Goal: Information Seeking & Learning: Learn about a topic

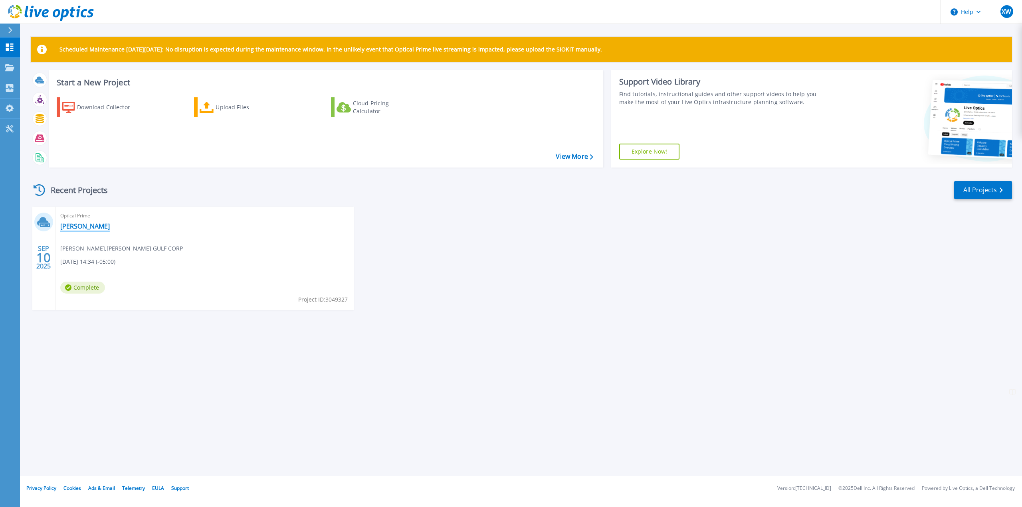
click at [91, 225] on link "[PERSON_NAME]" at bounding box center [85, 226] width 50 height 8
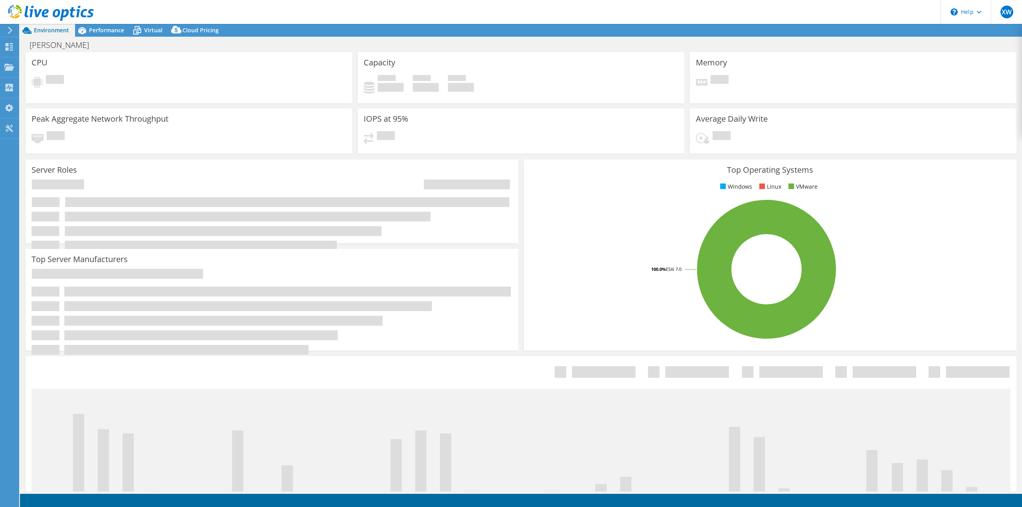
select select "USEast"
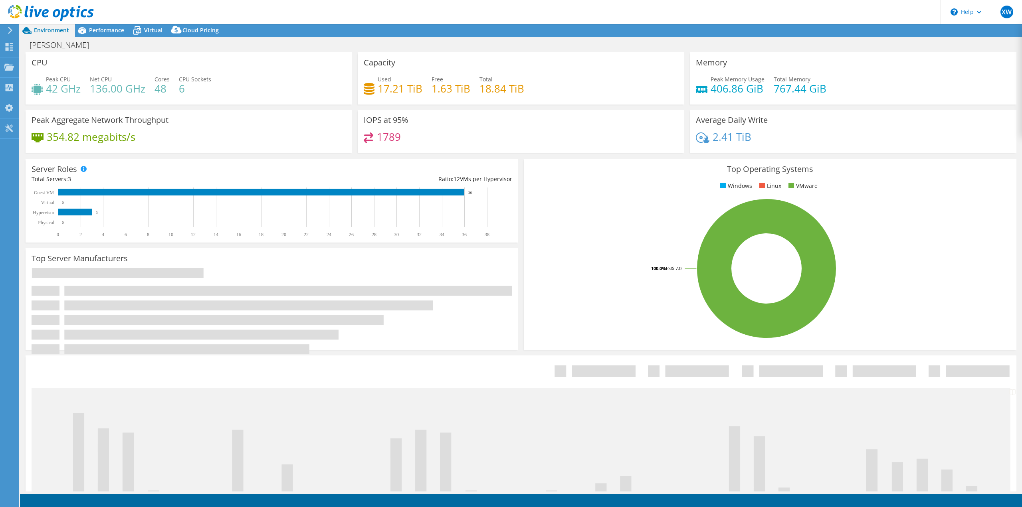
select select "USEast"
select select "USD"
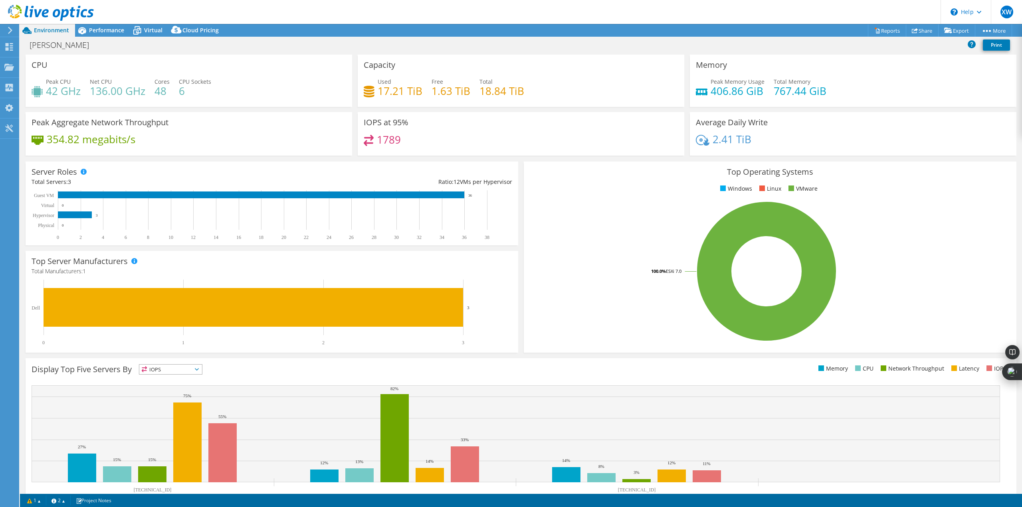
click at [105, 29] on span "Performance" at bounding box center [106, 30] width 35 height 8
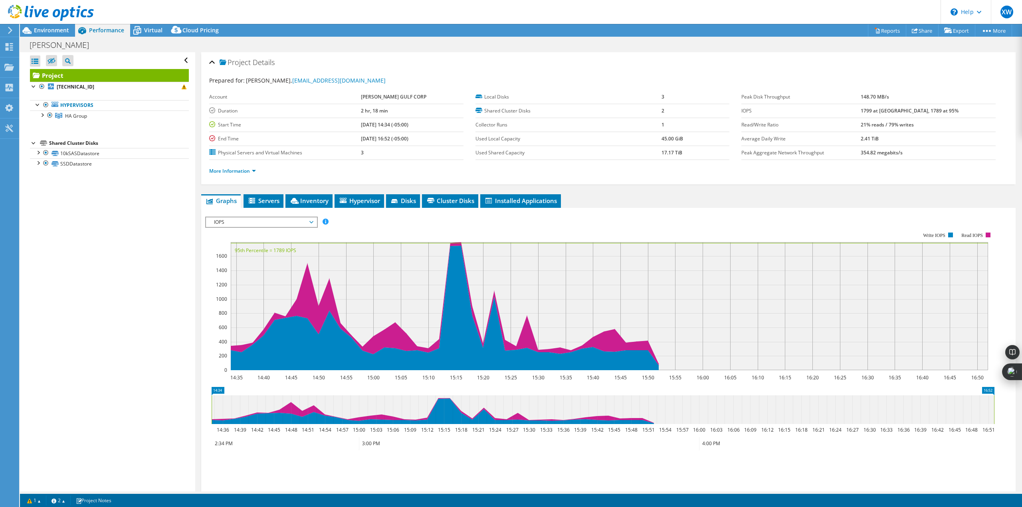
click at [44, 116] on div at bounding box center [42, 115] width 8 height 8
click at [68, 143] on link "[TECHNICAL_ID]" at bounding box center [109, 147] width 159 height 10
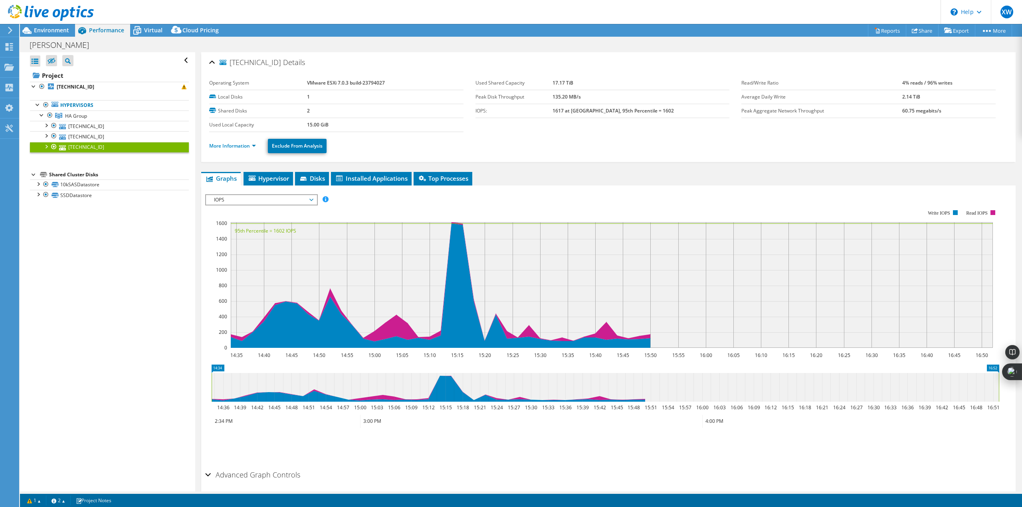
click at [281, 178] on span "Hypervisor" at bounding box center [269, 178] width 42 height 8
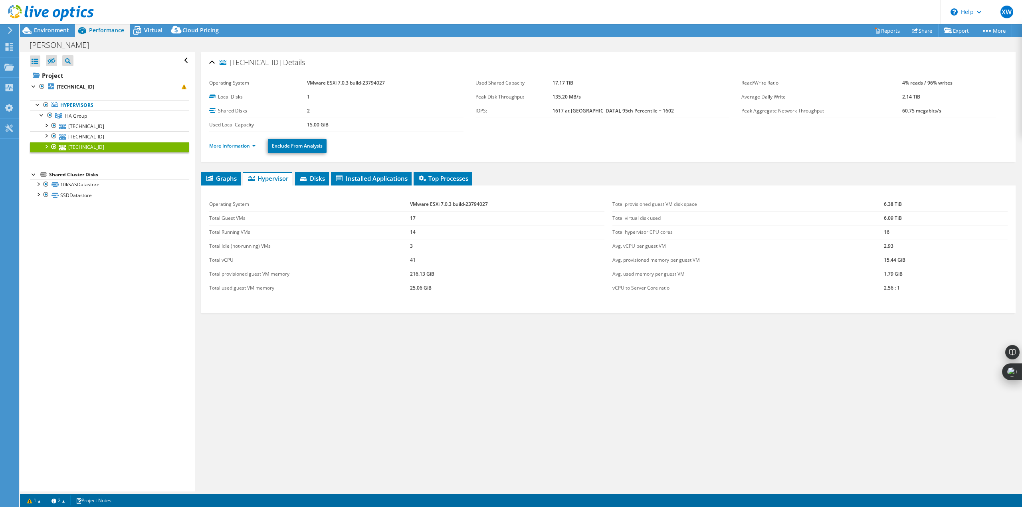
click at [44, 145] on div at bounding box center [46, 146] width 8 height 8
click at [143, 30] on icon at bounding box center [137, 31] width 14 height 14
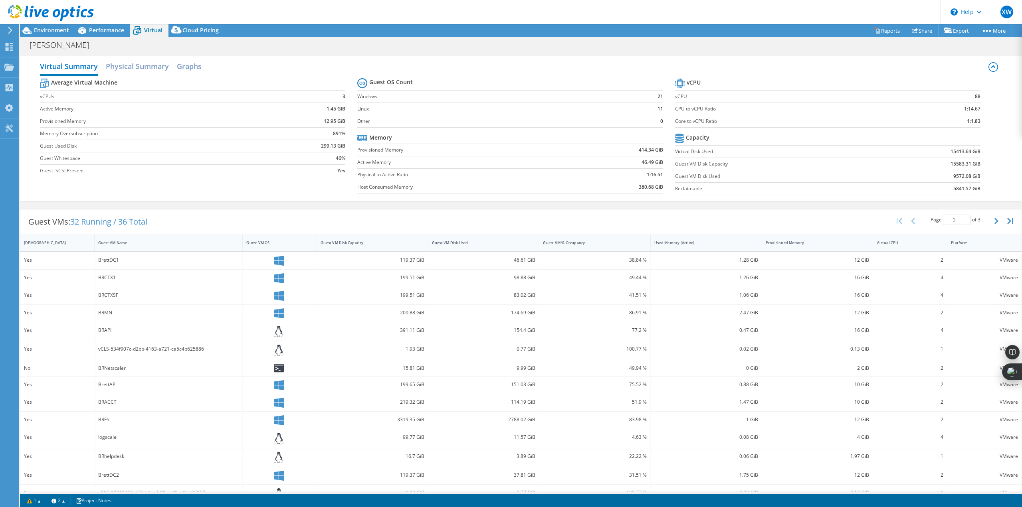
click at [123, 27] on span "Performance" at bounding box center [106, 30] width 35 height 8
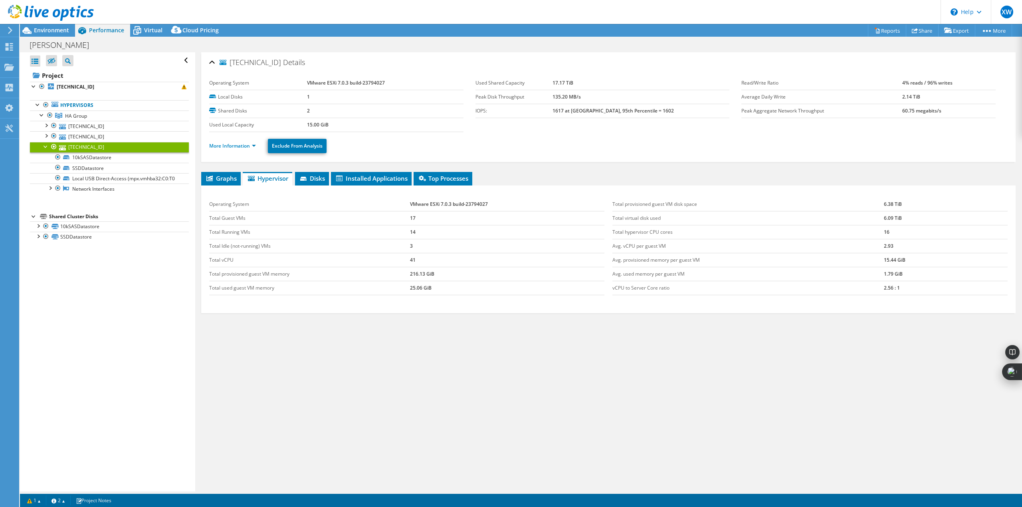
click at [361, 176] on span "Installed Applications" at bounding box center [371, 178] width 73 height 8
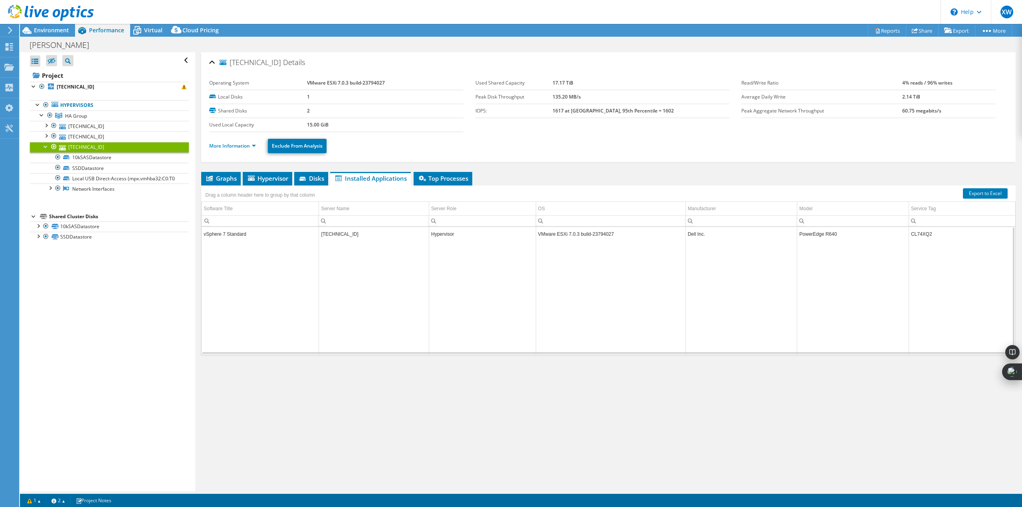
click at [243, 238] on td "vSphere 7 Standard" at bounding box center [260, 234] width 117 height 14
click at [228, 232] on td "vSphere 7 Standard" at bounding box center [260, 234] width 117 height 14
click at [269, 174] on li "Hypervisor" at bounding box center [268, 179] width 50 height 14
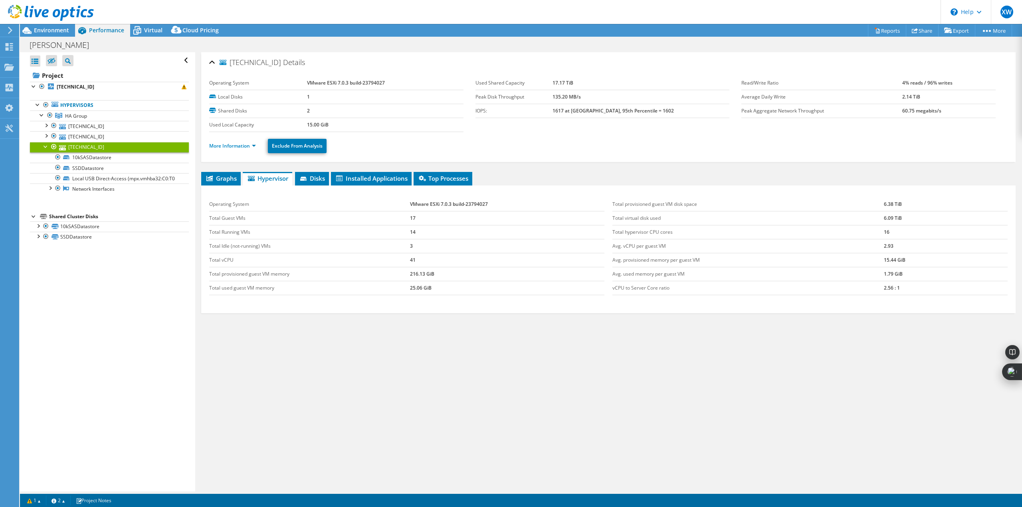
click at [315, 180] on span "Disks" at bounding box center [312, 178] width 26 height 8
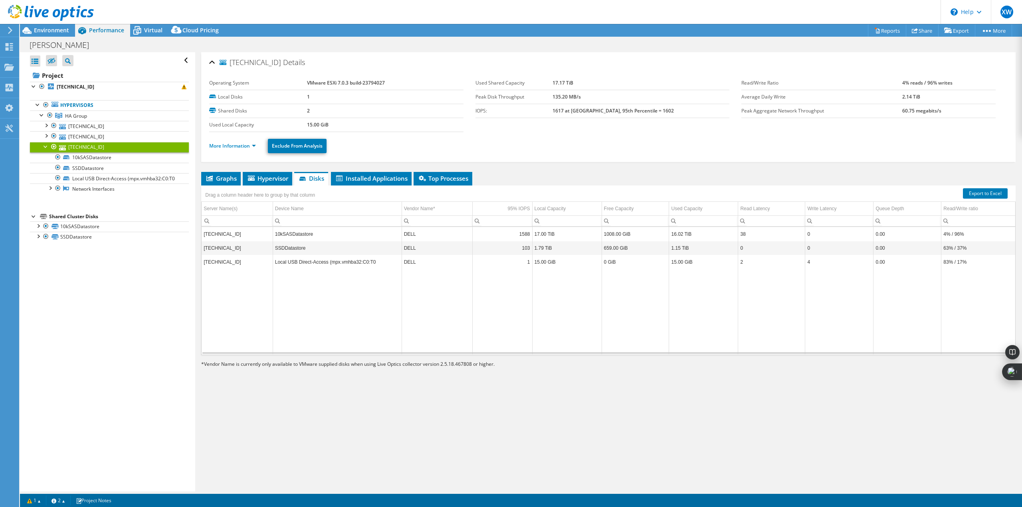
click at [230, 182] on span "Graphs" at bounding box center [221, 178] width 32 height 8
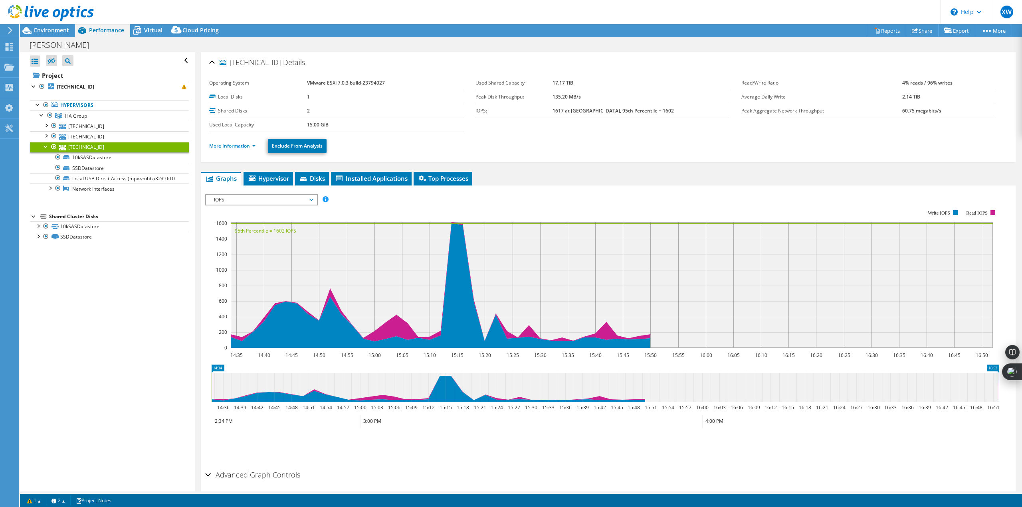
click at [93, 147] on link "[TECHNICAL_ID]" at bounding box center [109, 147] width 159 height 10
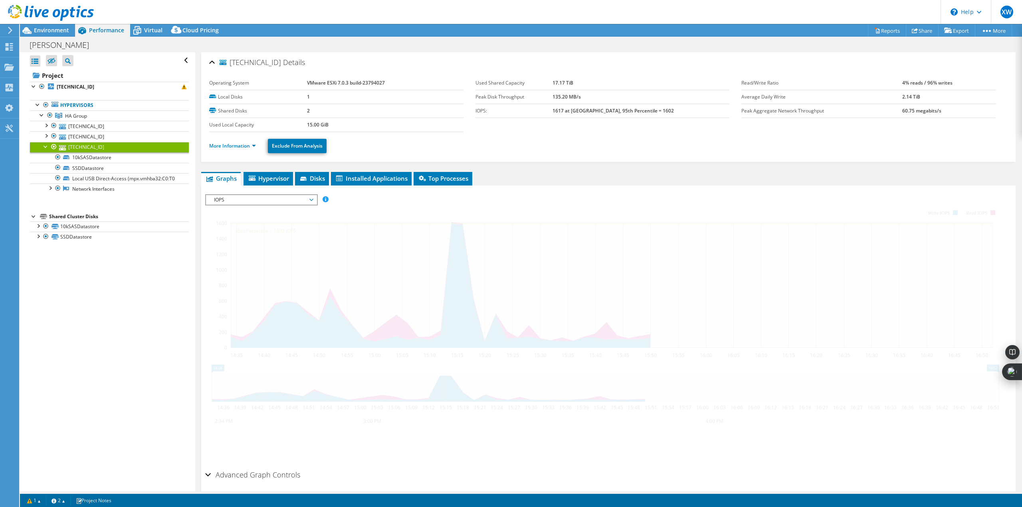
click at [93, 147] on link "[TECHNICAL_ID]" at bounding box center [109, 147] width 159 height 10
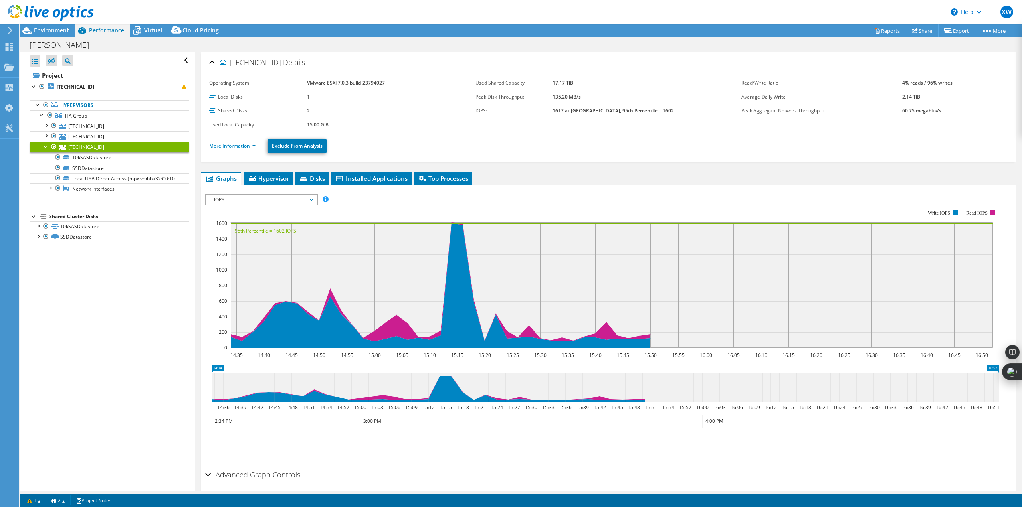
click at [285, 172] on li "Hypervisor" at bounding box center [269, 179] width 50 height 14
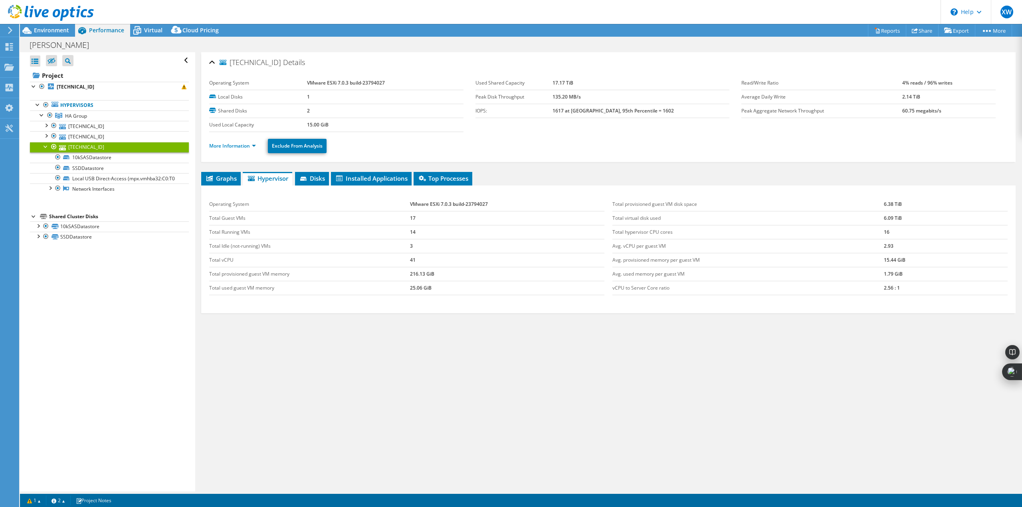
click at [312, 173] on li "Disks" at bounding box center [312, 179] width 34 height 14
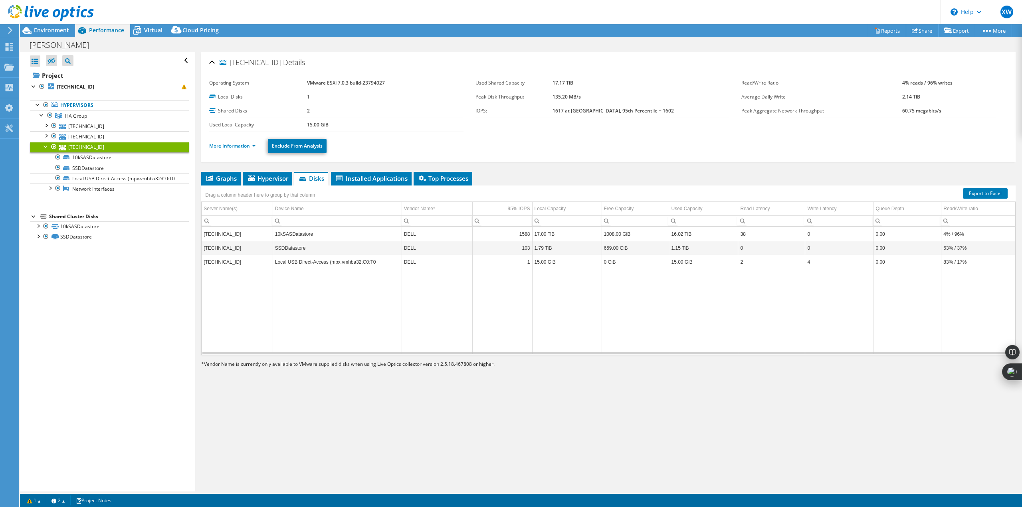
click at [374, 181] on span "Installed Applications" at bounding box center [371, 178] width 73 height 8
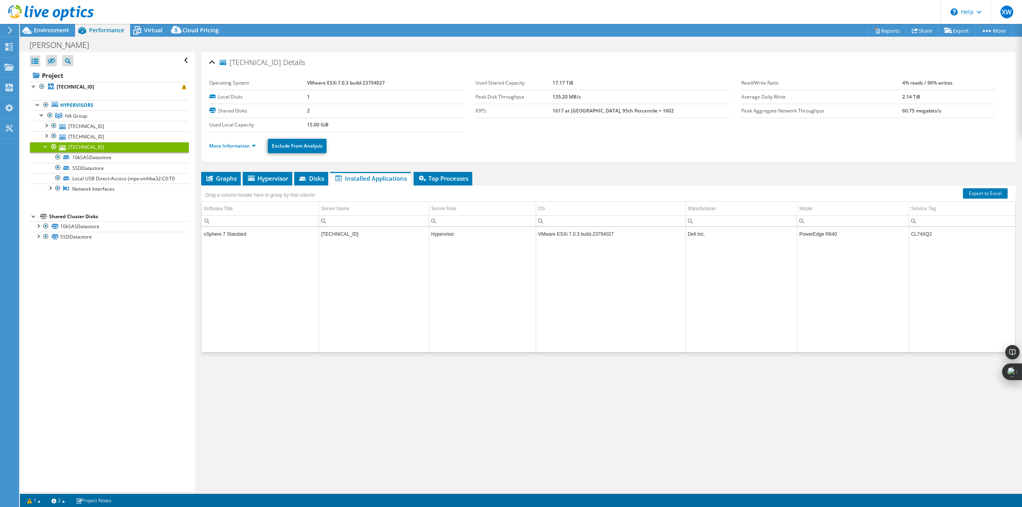
click at [245, 230] on td "vSphere 7 Standard" at bounding box center [260, 234] width 117 height 14
click at [242, 232] on td "vSphere 7 Standard" at bounding box center [260, 234] width 117 height 14
click at [420, 182] on span "Top Processes" at bounding box center [443, 178] width 51 height 8
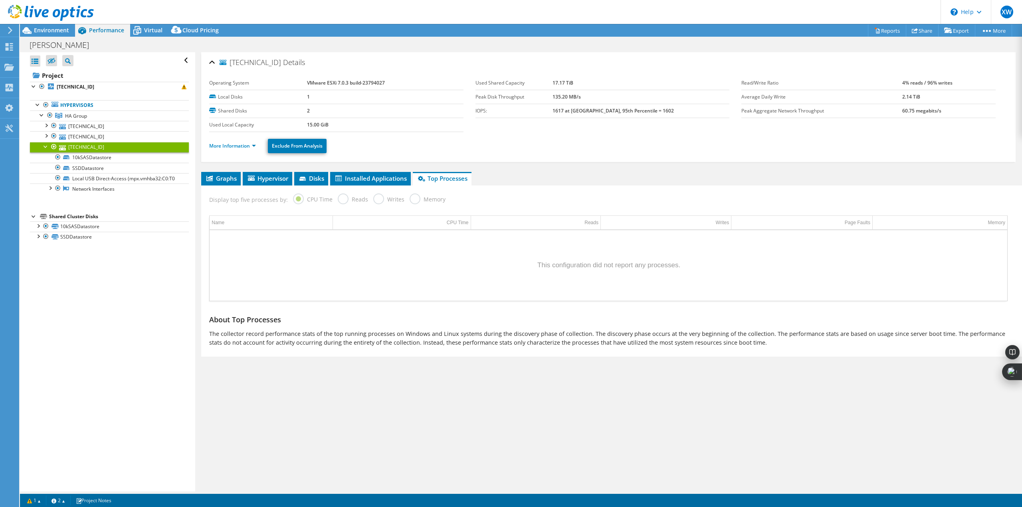
click at [153, 26] on div "Virtual" at bounding box center [149, 30] width 38 height 13
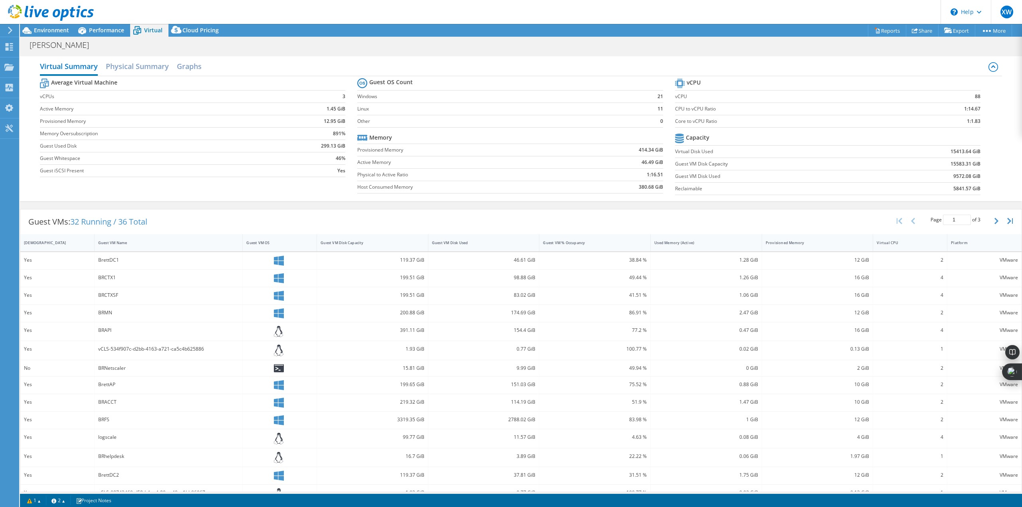
click at [125, 59] on h2 "Physical Summary" at bounding box center [137, 66] width 63 height 16
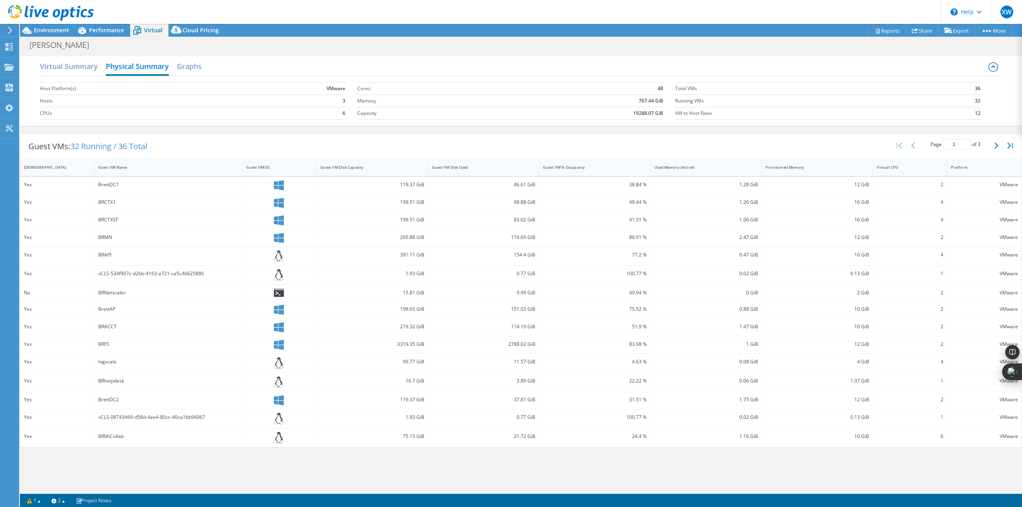
click at [59, 31] on span "Environment" at bounding box center [51, 30] width 35 height 8
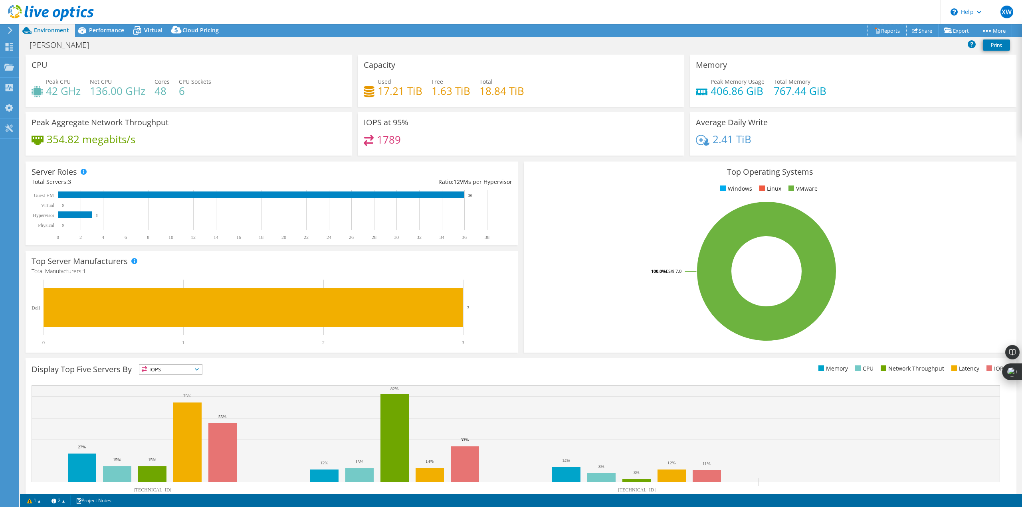
click at [894, 29] on link "Reports" at bounding box center [887, 30] width 38 height 12
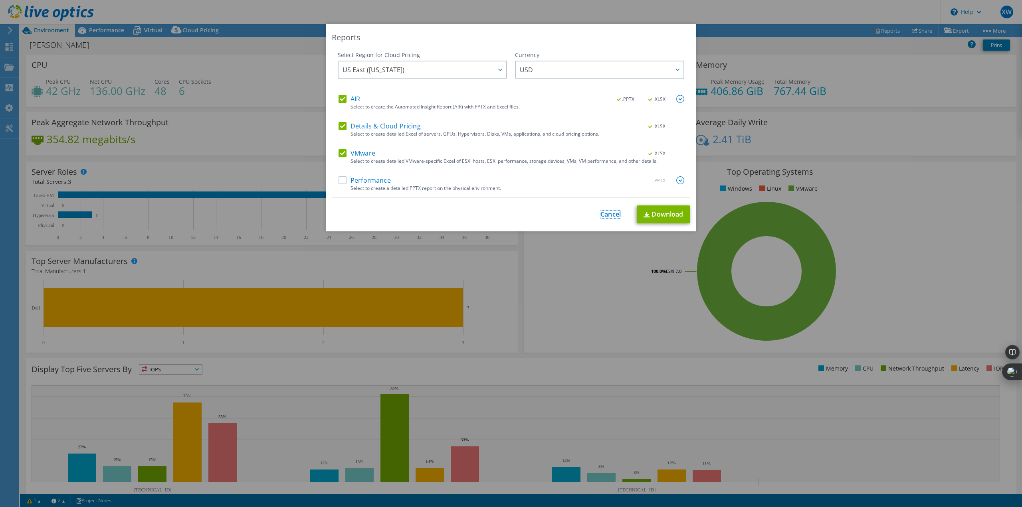
click at [612, 213] on link "Cancel" at bounding box center [610, 215] width 20 height 8
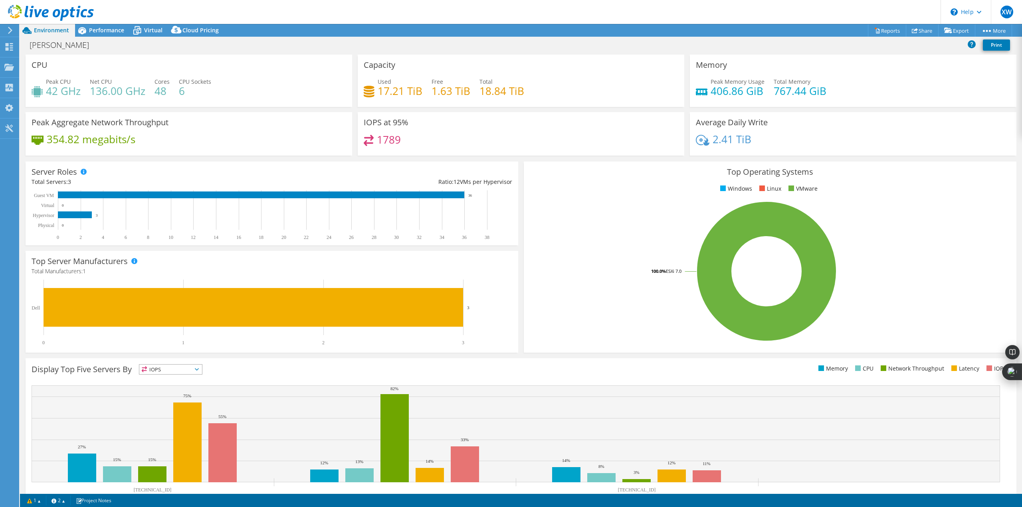
click at [188, 29] on span "Cloud Pricing" at bounding box center [200, 30] width 36 height 8
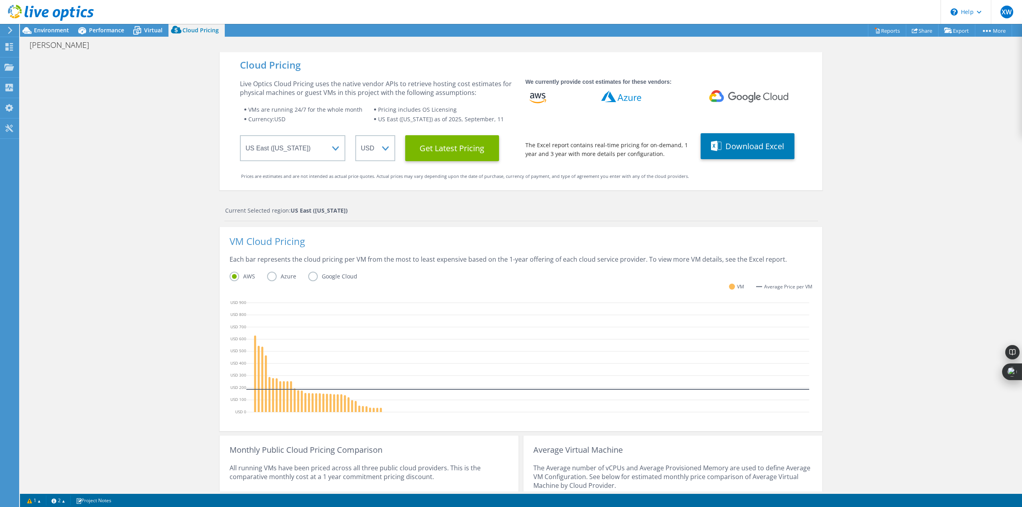
click at [150, 35] on div "Virtual" at bounding box center [149, 30] width 38 height 13
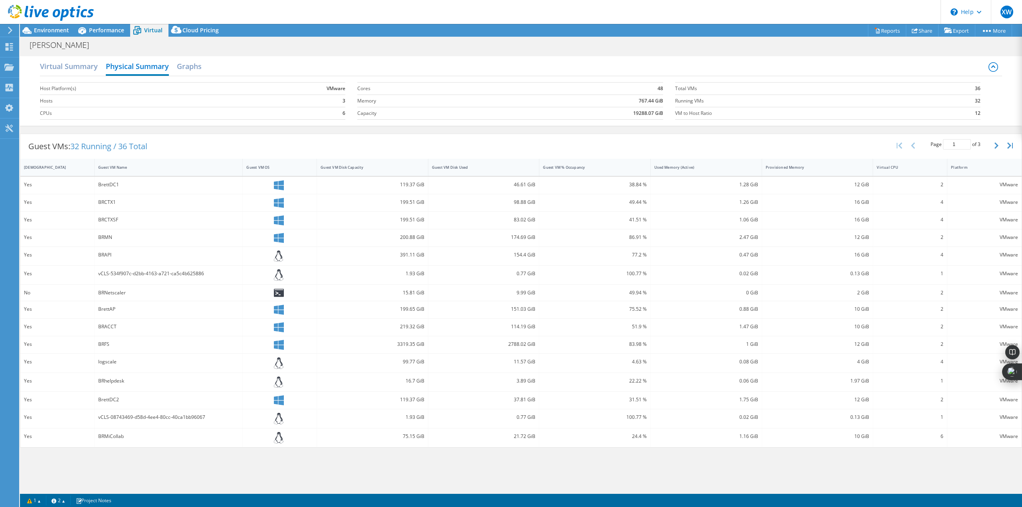
click at [89, 33] on span "Performance" at bounding box center [106, 30] width 35 height 8
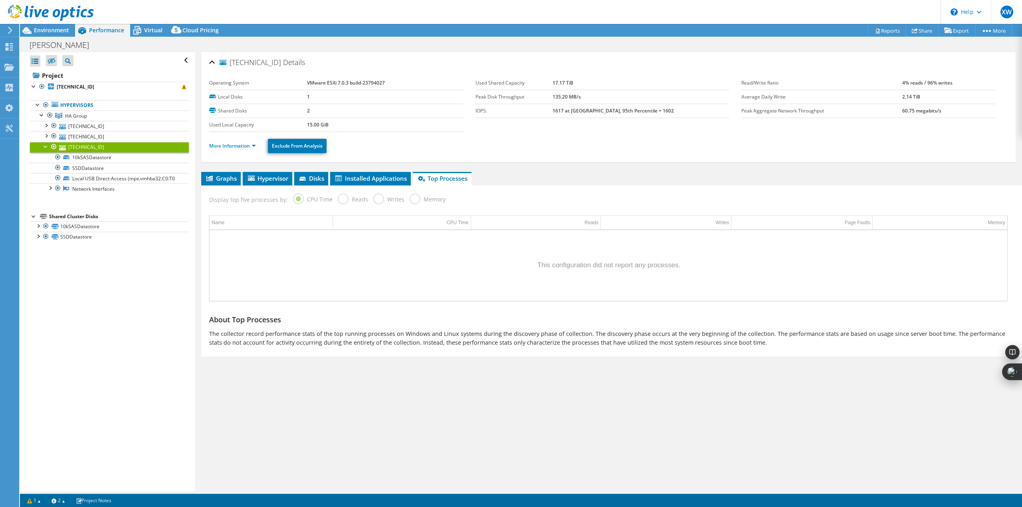
click at [95, 111] on link "HA Group" at bounding box center [109, 116] width 159 height 10
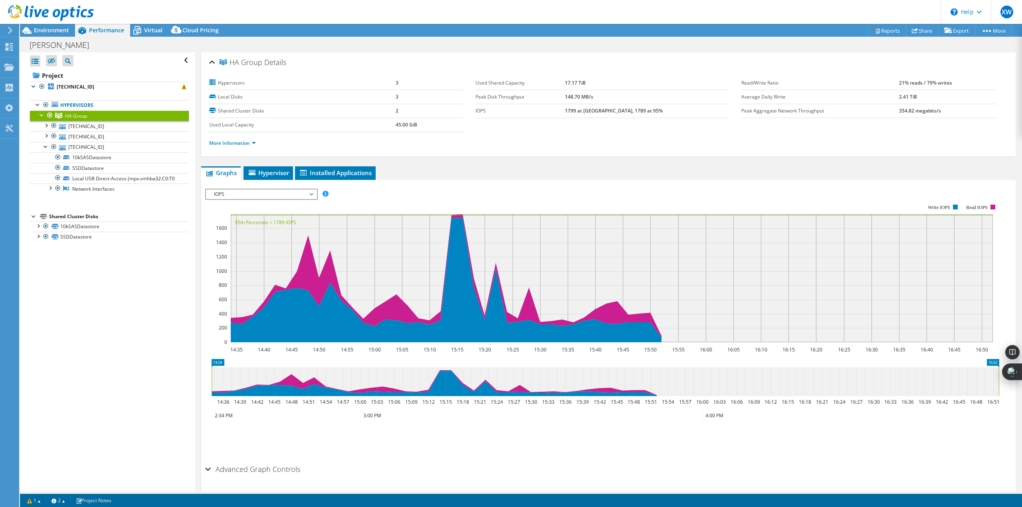
click at [87, 103] on link "Hypervisors" at bounding box center [109, 105] width 159 height 10
click at [83, 106] on link "Hypervisors" at bounding box center [109, 105] width 159 height 10
click at [81, 117] on span "HA Group" at bounding box center [76, 116] width 22 height 7
click at [267, 169] on span "Hypervisor" at bounding box center [269, 173] width 42 height 8
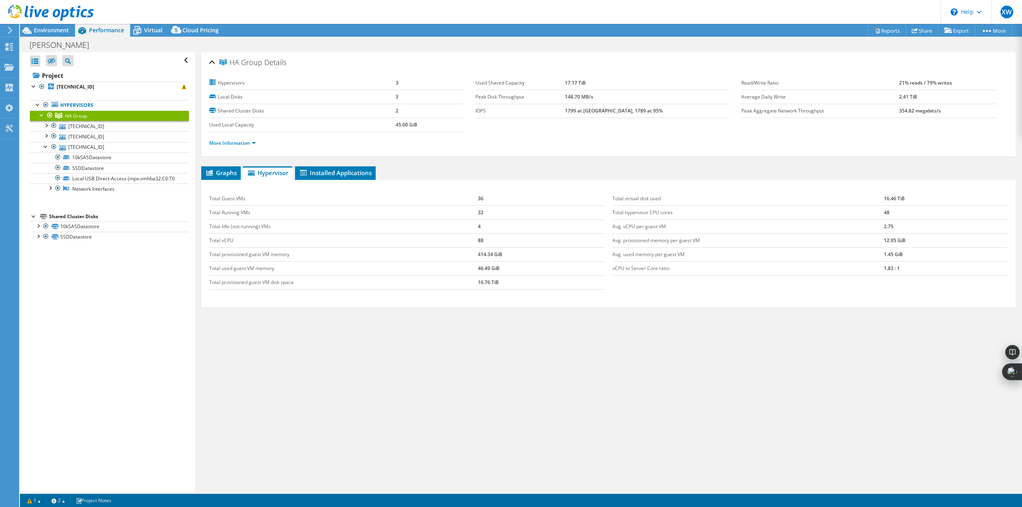
click at [360, 176] on span "Installed Applications" at bounding box center [335, 173] width 73 height 8
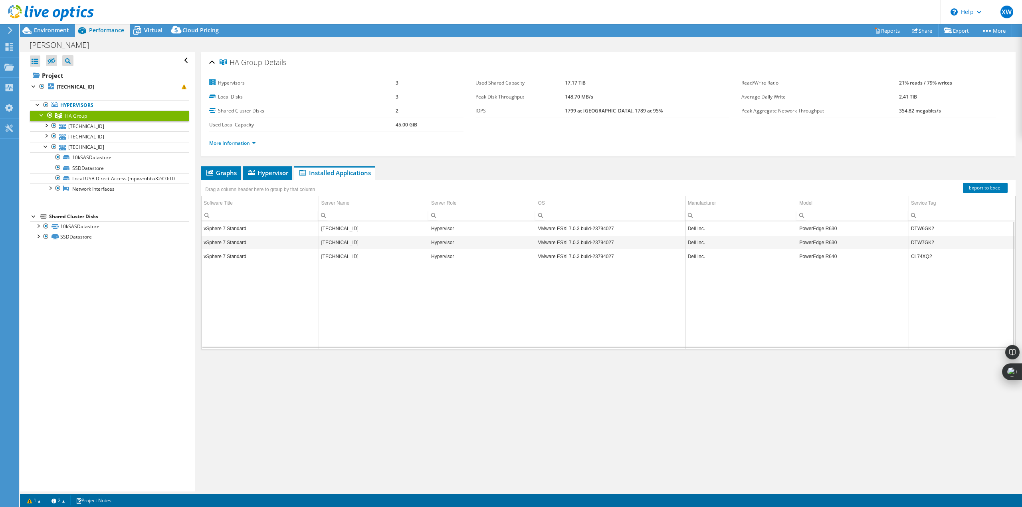
click at [232, 263] on td "vSphere 7 Standard" at bounding box center [260, 257] width 117 height 14
click at [228, 255] on td "vSphere 7 Standard" at bounding box center [260, 257] width 117 height 14
click at [222, 175] on span "Graphs" at bounding box center [221, 173] width 32 height 8
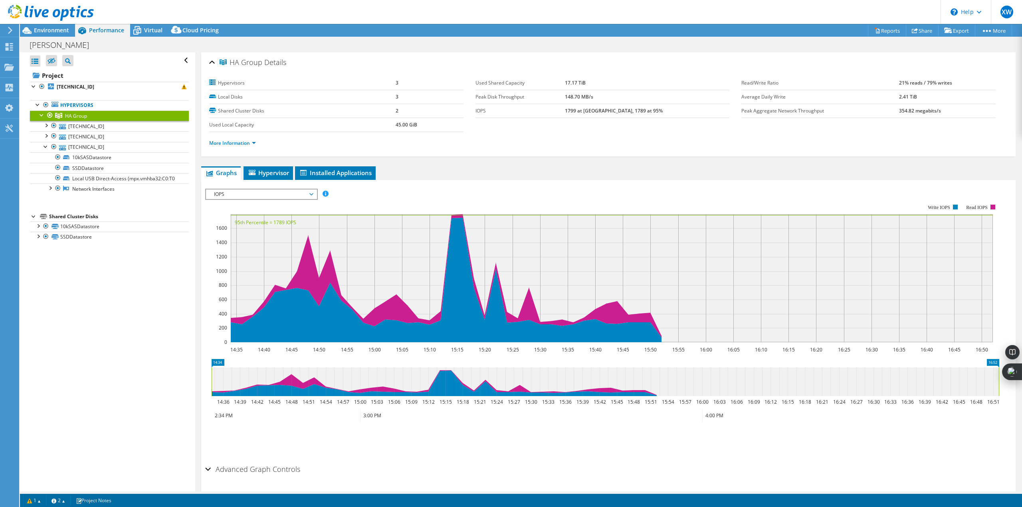
click at [64, 105] on link "Hypervisors" at bounding box center [109, 105] width 159 height 10
click at [41, 114] on div at bounding box center [42, 115] width 8 height 8
click at [66, 104] on link "Hypervisors" at bounding box center [109, 105] width 159 height 10
click at [37, 103] on div at bounding box center [38, 104] width 8 height 8
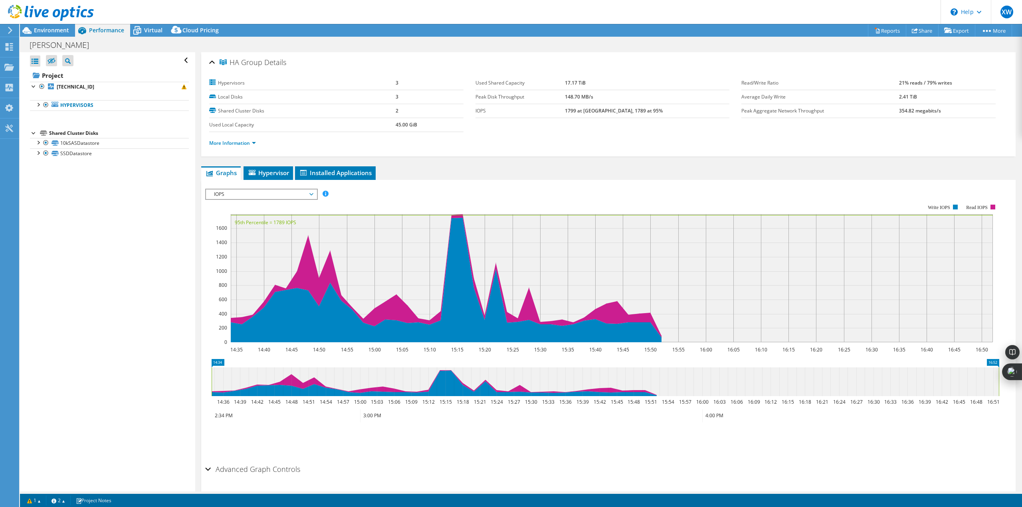
click at [37, 103] on div at bounding box center [38, 104] width 8 height 8
click at [42, 112] on div at bounding box center [42, 115] width 8 height 8
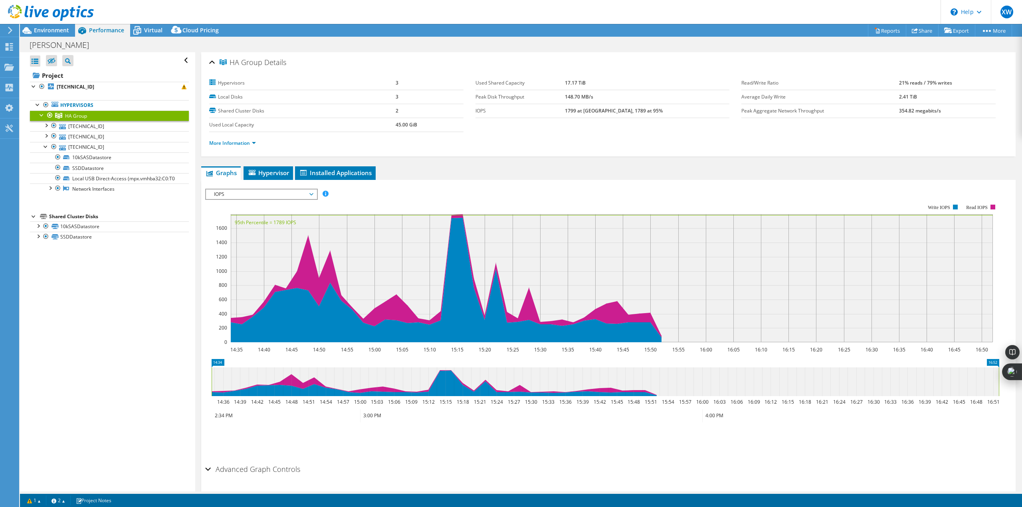
click at [46, 146] on div at bounding box center [46, 146] width 8 height 8
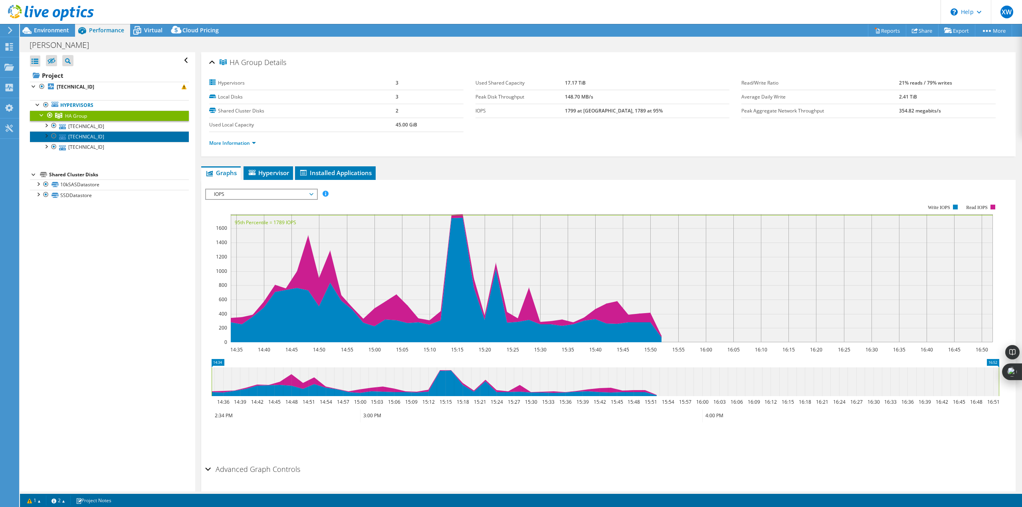
click at [75, 137] on link "[TECHNICAL_ID]" at bounding box center [109, 136] width 159 height 10
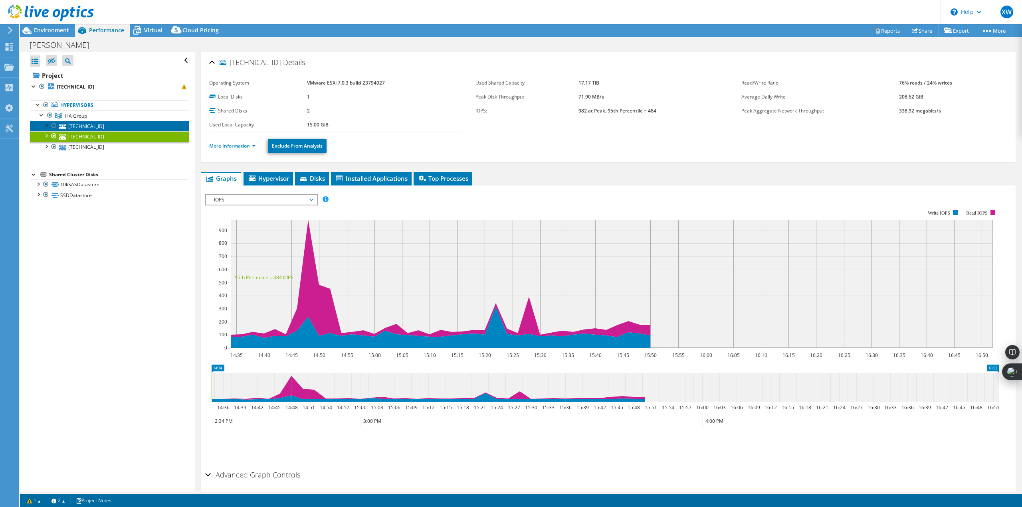
click at [79, 125] on link "[TECHNICAL_ID]" at bounding box center [109, 126] width 159 height 10
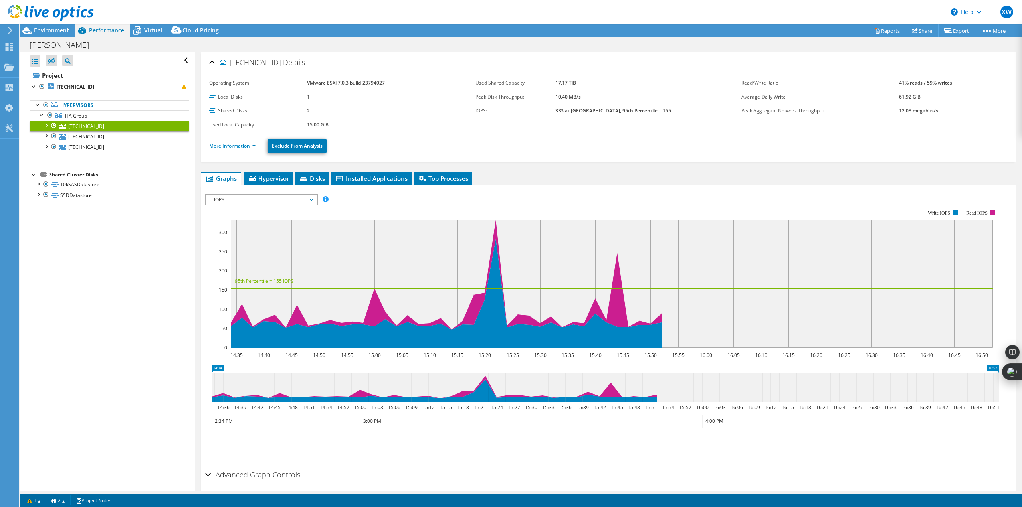
click at [194, 31] on span "Cloud Pricing" at bounding box center [200, 30] width 36 height 8
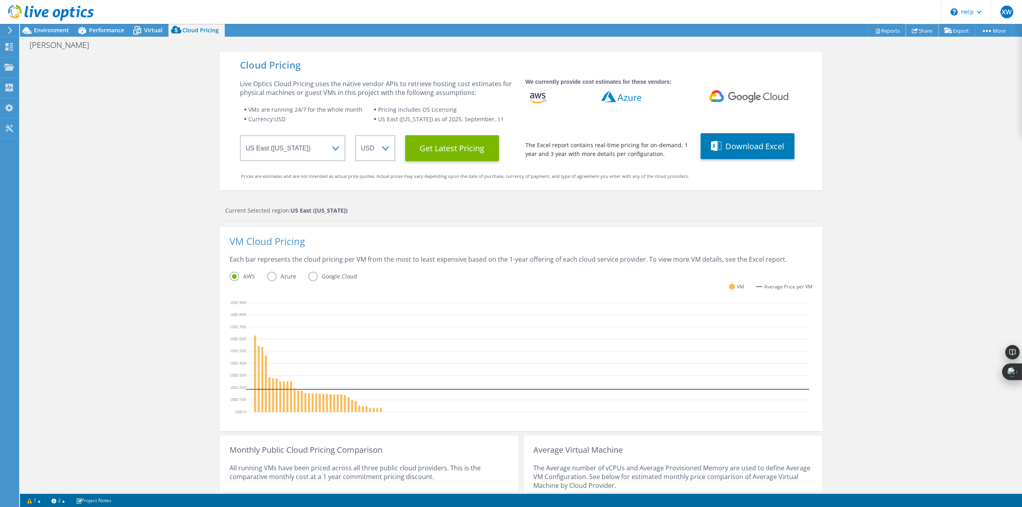
click at [922, 27] on link "Share" at bounding box center [922, 30] width 33 height 12
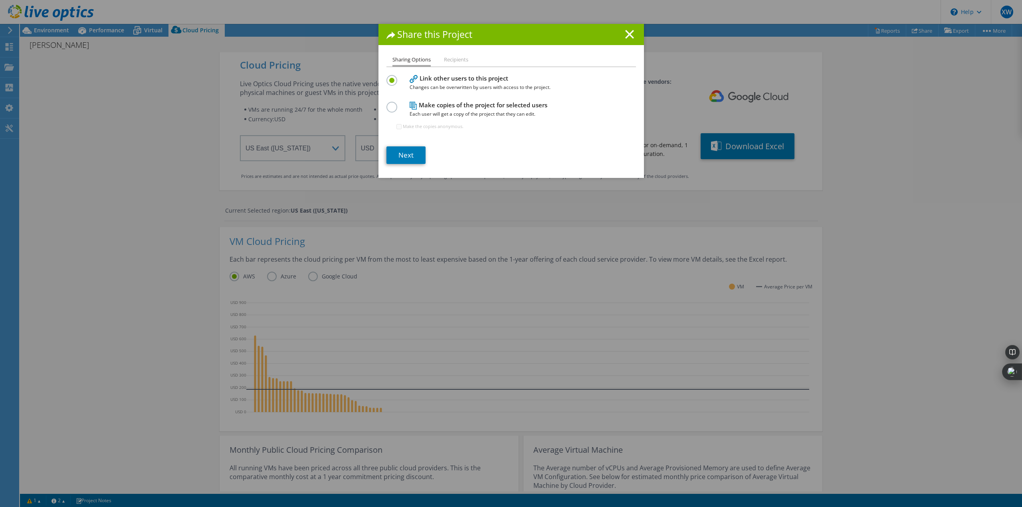
click at [454, 59] on li "Recipients" at bounding box center [456, 60] width 24 height 10
click at [462, 111] on span "Each user will get a copy of the project that they can edit." at bounding box center [510, 114] width 200 height 9
click at [626, 32] on line at bounding box center [630, 34] width 8 height 8
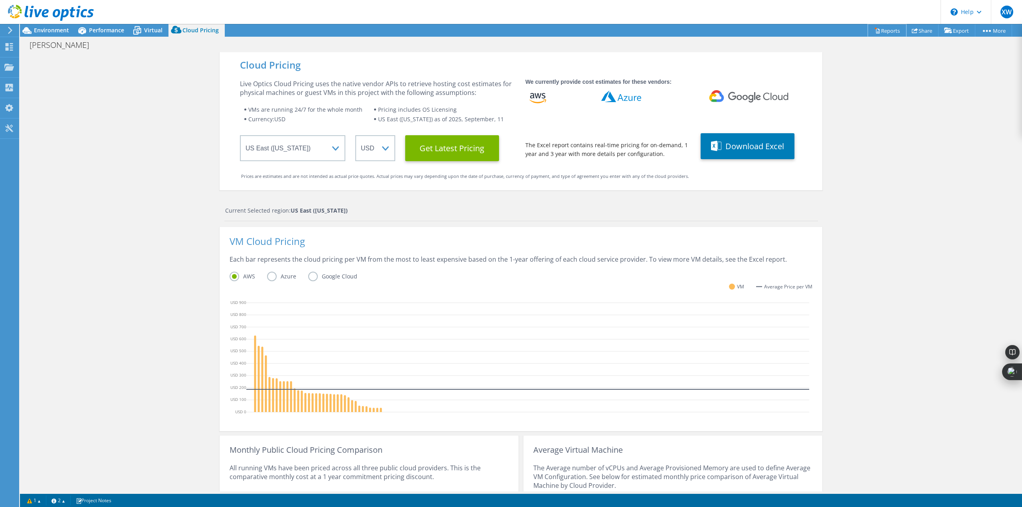
click at [886, 32] on link "Reports" at bounding box center [887, 30] width 38 height 12
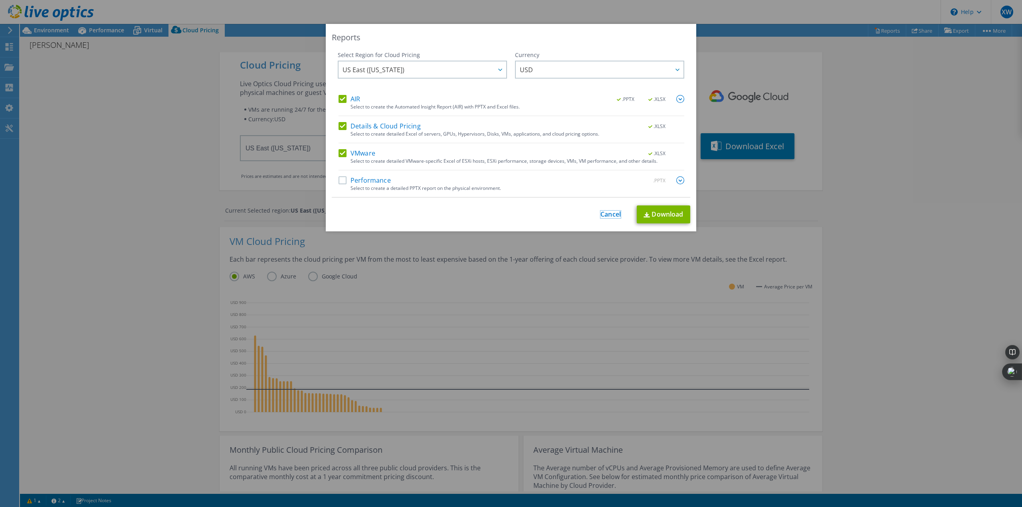
click at [608, 211] on link "Cancel" at bounding box center [610, 215] width 20 height 8
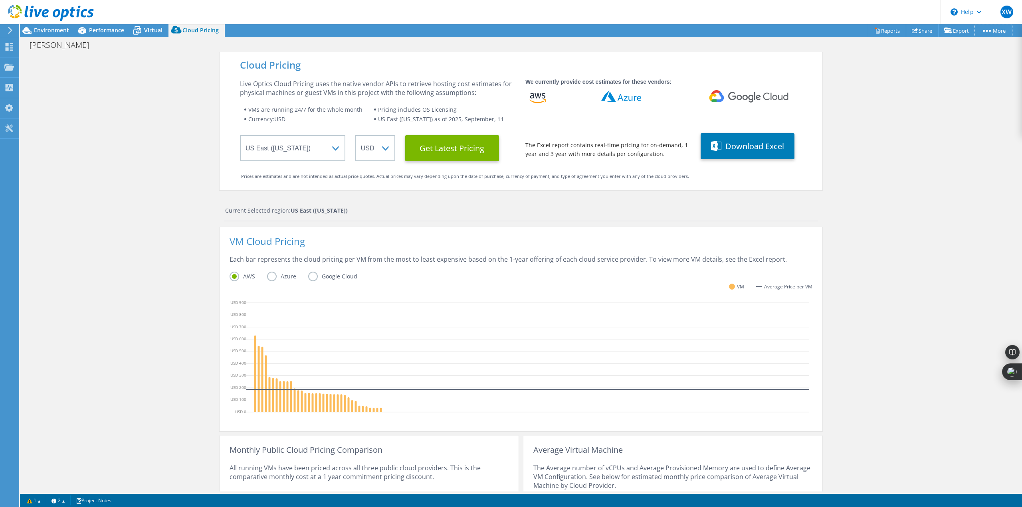
click at [1001, 26] on link "More" at bounding box center [993, 30] width 37 height 12
